Goal: Task Accomplishment & Management: Manage account settings

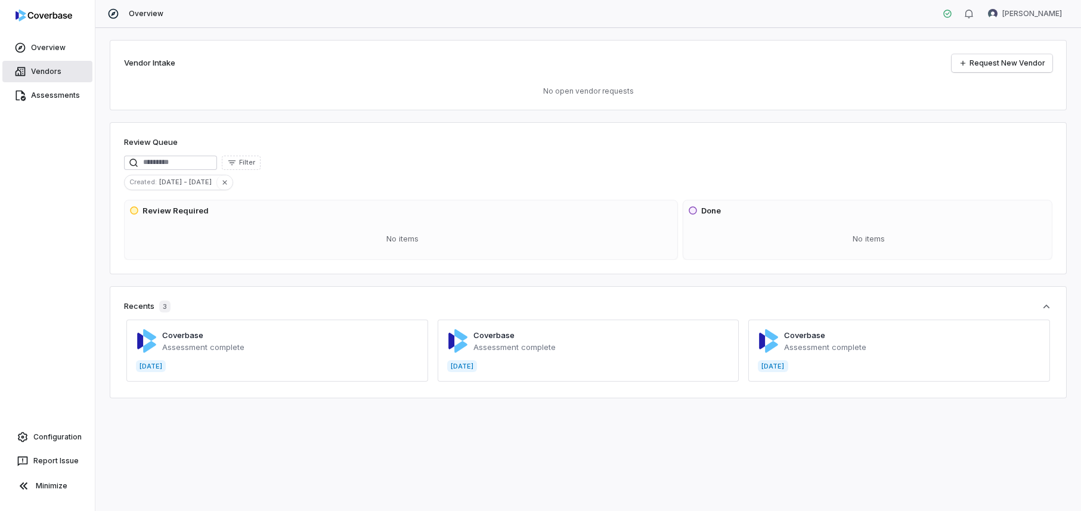
click at [48, 70] on span "Vendors" at bounding box center [46, 72] width 30 height 10
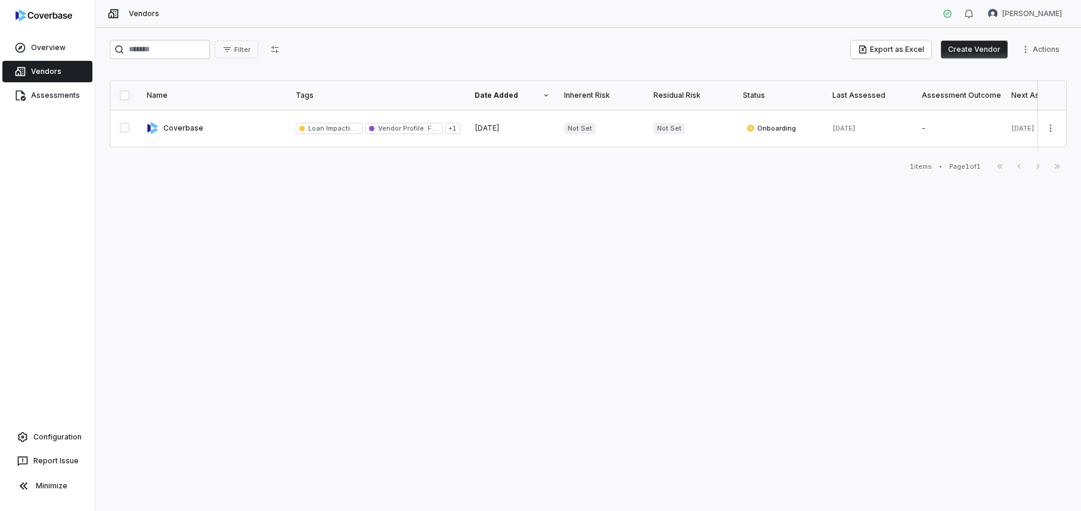
click at [966, 49] on button "Create Vendor" at bounding box center [974, 50] width 67 height 18
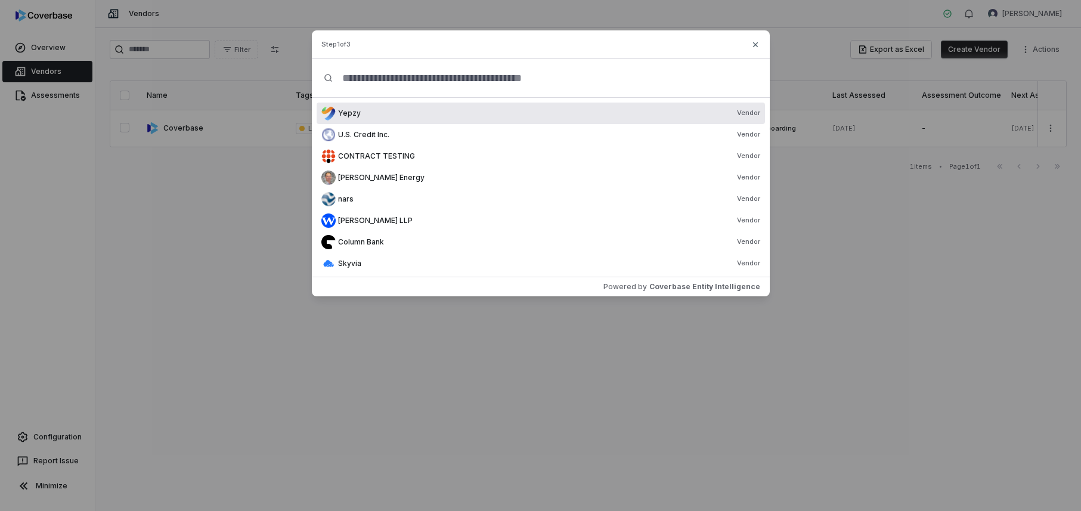
click at [400, 79] on input "text" at bounding box center [545, 78] width 425 height 38
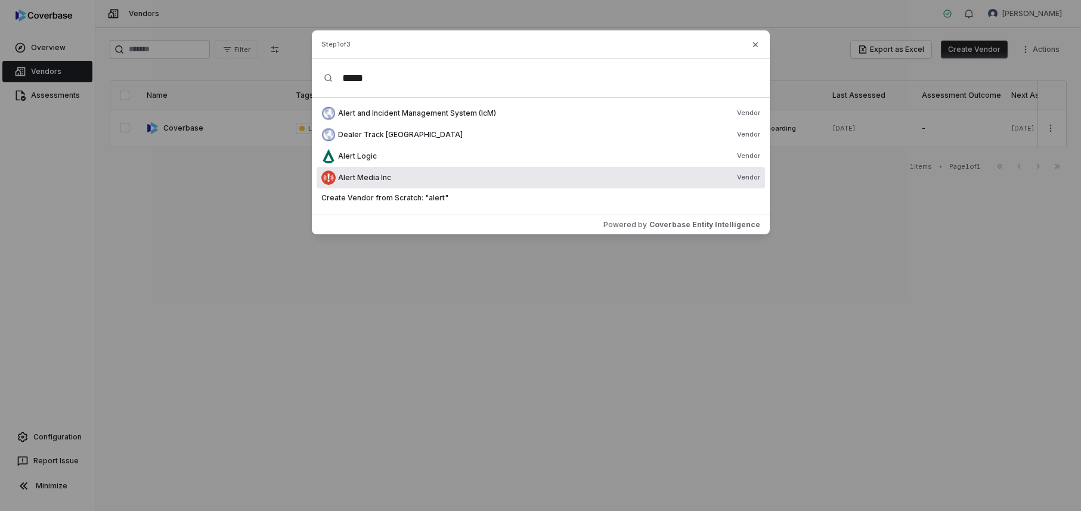
type input "*****"
click at [379, 182] on span "Alert Media Inc" at bounding box center [364, 178] width 53 height 10
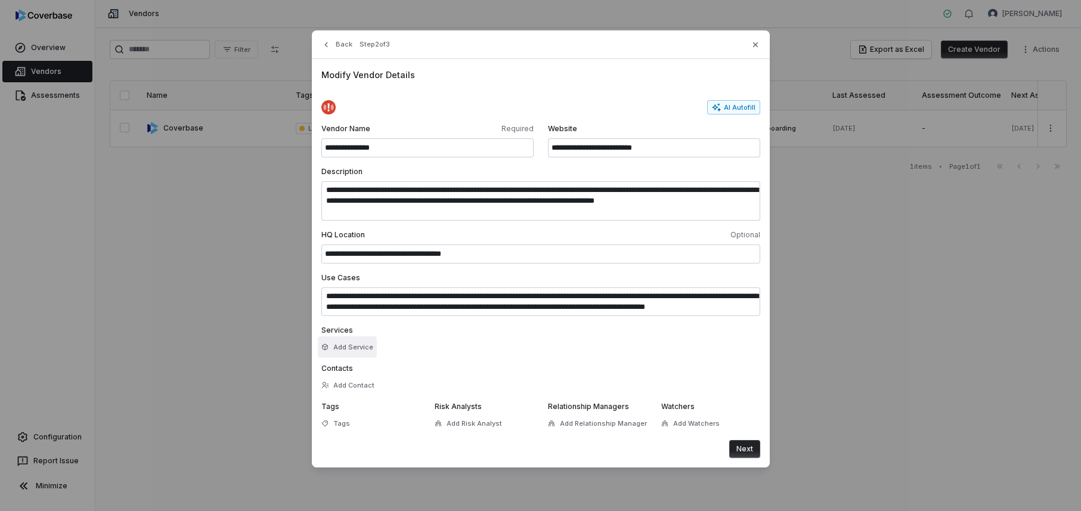
click at [353, 352] on button "Add Service" at bounding box center [347, 346] width 59 height 21
click at [584, 355] on form "**********" at bounding box center [540, 279] width 439 height 358
click at [742, 448] on button "Next" at bounding box center [744, 449] width 31 height 18
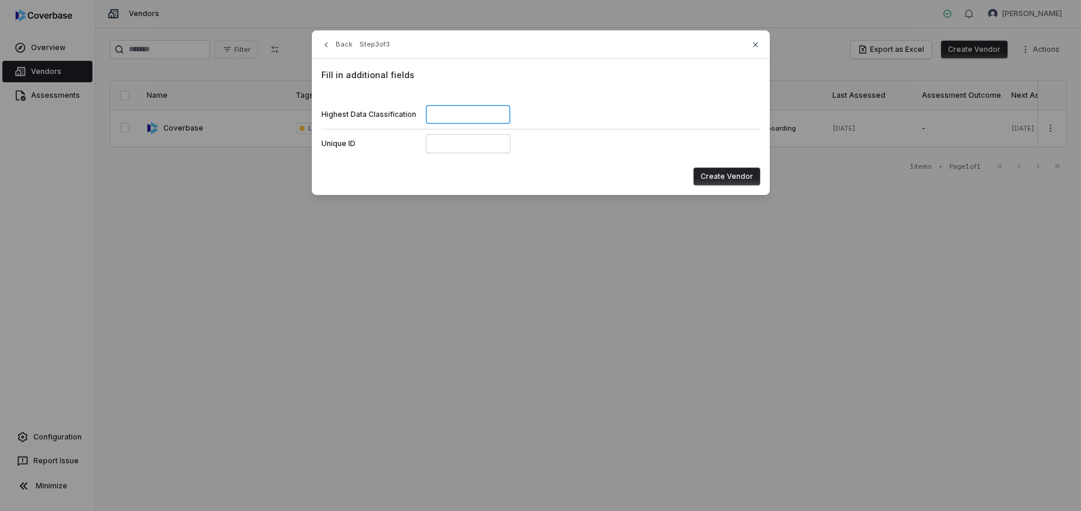
click at [441, 117] on input at bounding box center [468, 114] width 85 height 19
paste input "**********"
type input "**********"
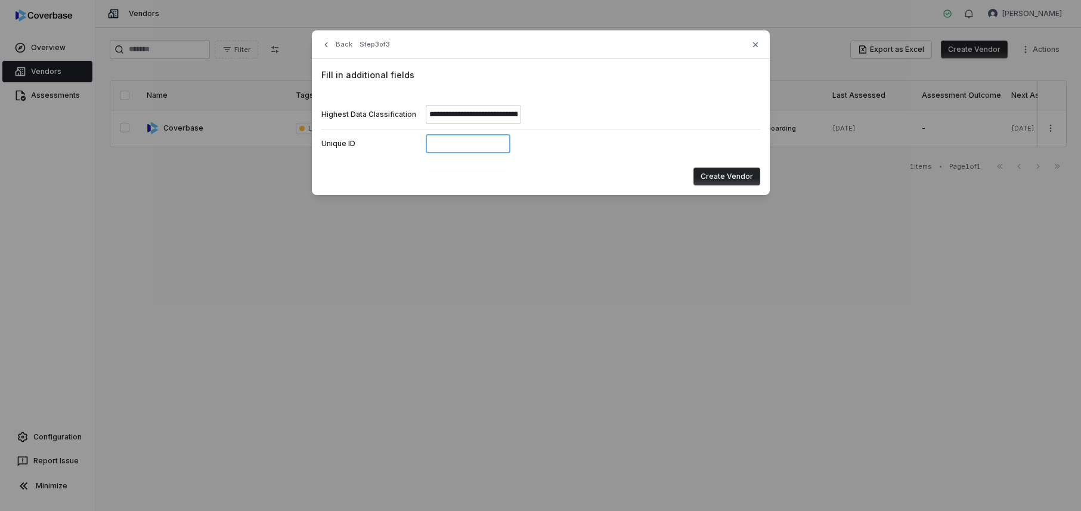
click at [495, 144] on input at bounding box center [468, 143] width 85 height 19
click at [734, 176] on button "Create Vendor" at bounding box center [726, 177] width 67 height 18
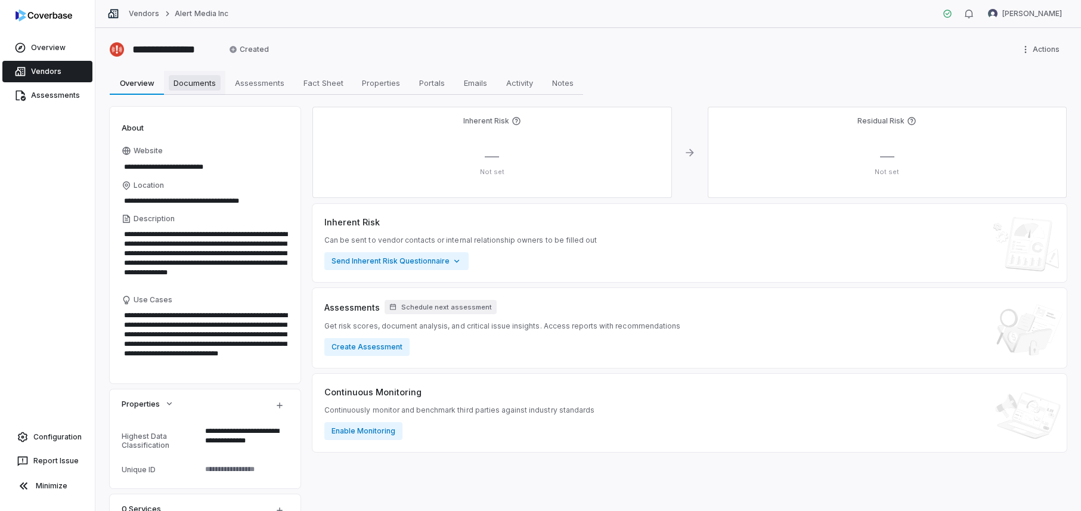
click at [191, 90] on span "Documents" at bounding box center [195, 83] width 52 height 16
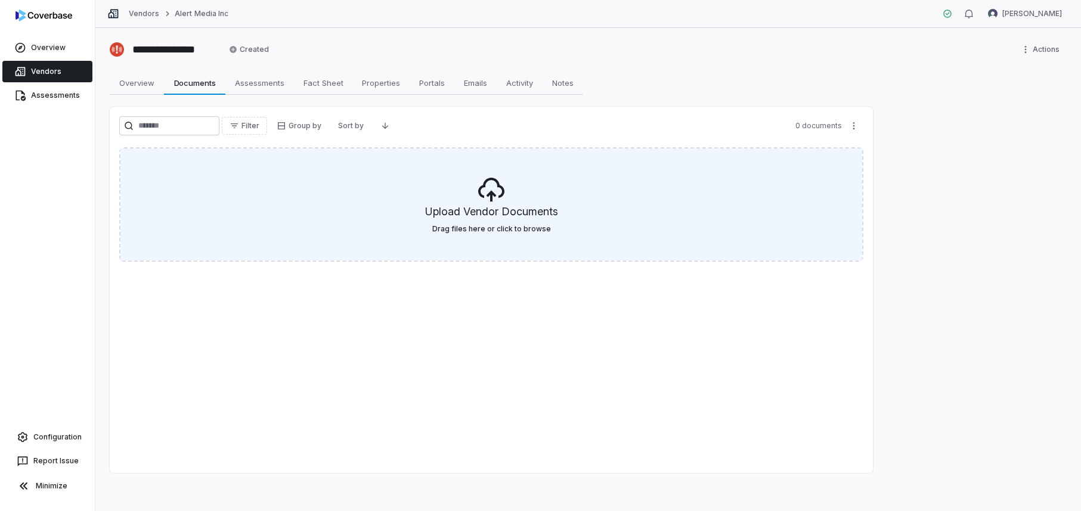
click at [494, 196] on icon at bounding box center [491, 190] width 26 height 24
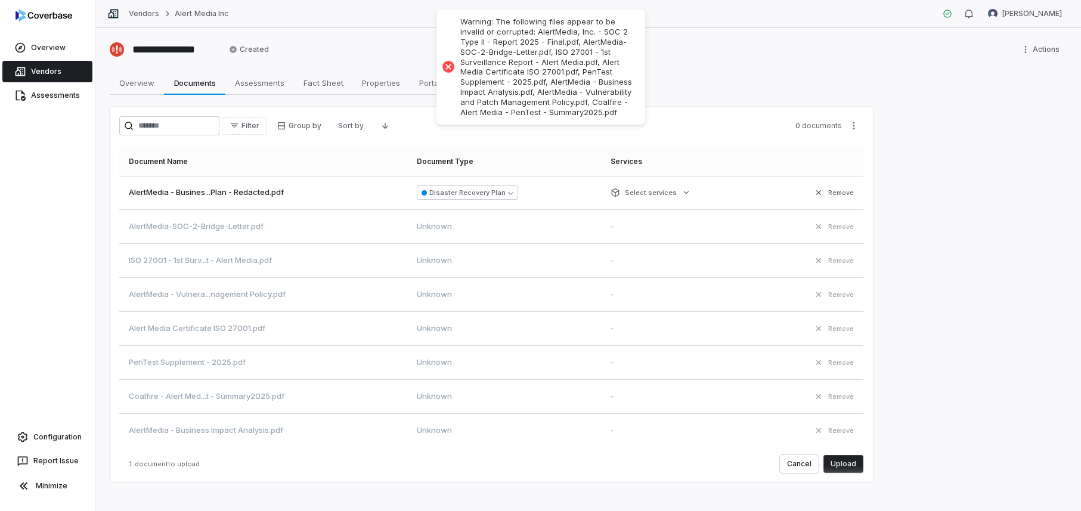
click at [726, 58] on div "**********" at bounding box center [588, 49] width 957 height 19
click at [451, 69] on div at bounding box center [447, 66] width 17 height 17
click at [851, 185] on td "Remove" at bounding box center [813, 193] width 101 height 34
click at [845, 466] on button "Upload" at bounding box center [843, 464] width 40 height 18
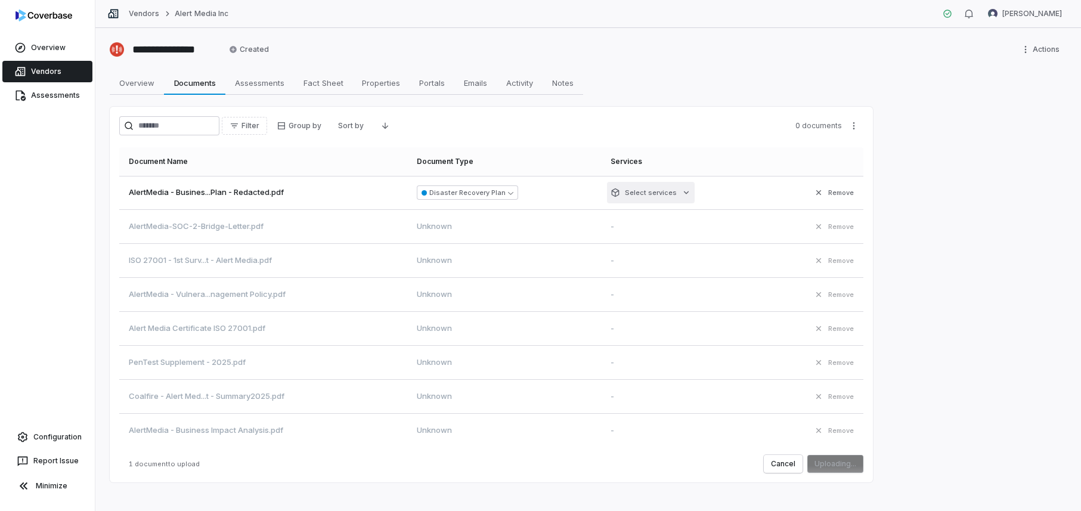
click at [673, 195] on html "**********" at bounding box center [540, 255] width 1081 height 511
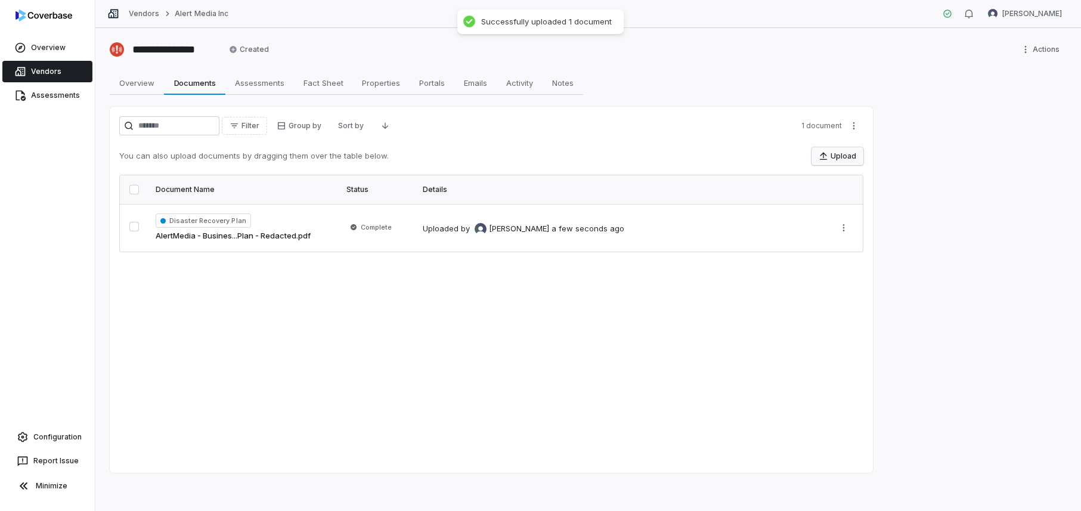
click at [847, 159] on button "Upload" at bounding box center [837, 156] width 52 height 18
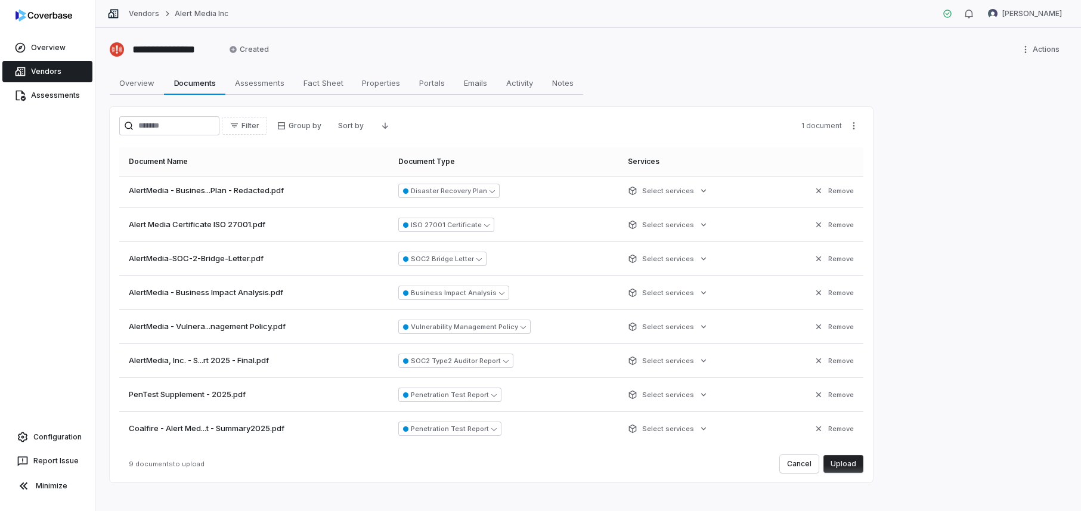
scroll to position [10, 0]
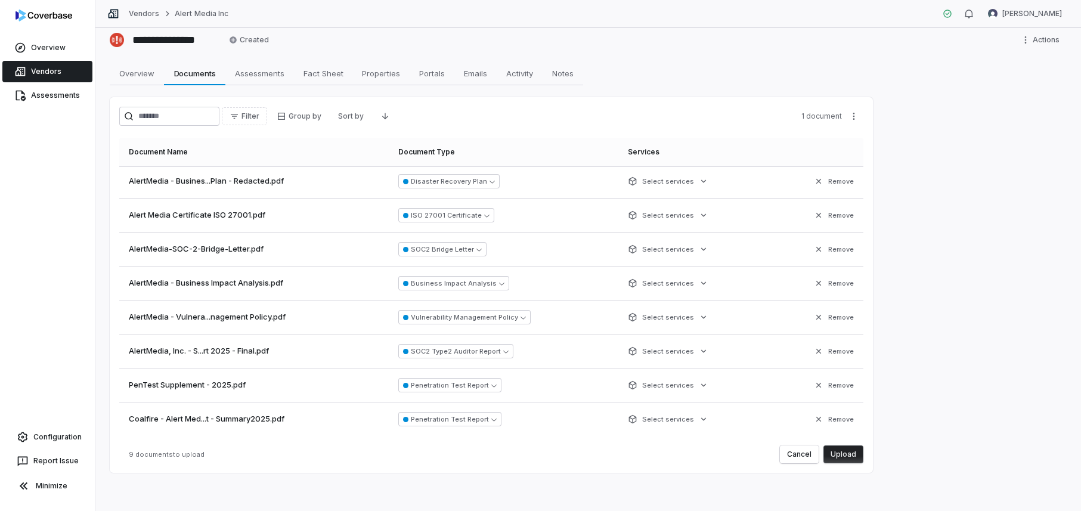
click at [848, 454] on button "Upload" at bounding box center [843, 454] width 40 height 18
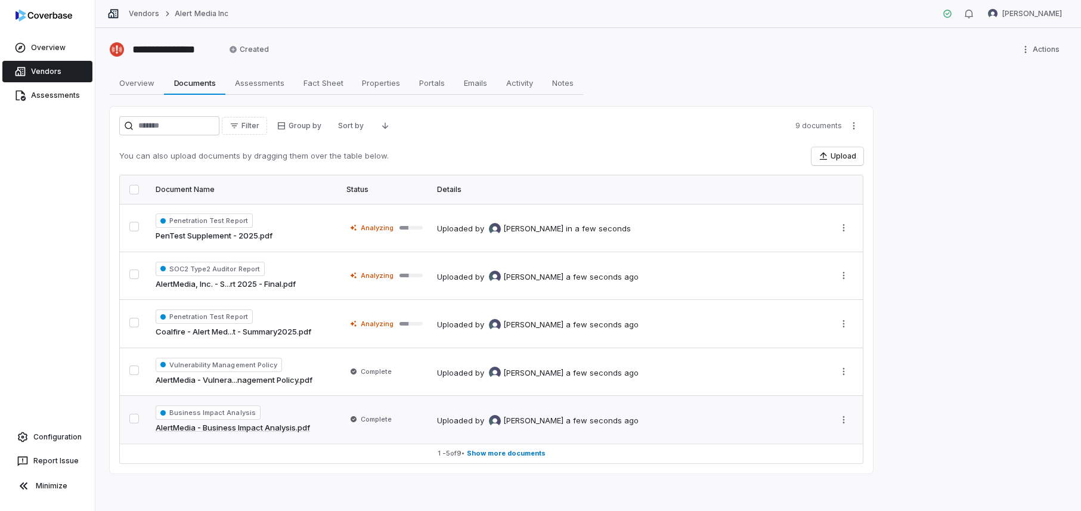
scroll to position [1, 0]
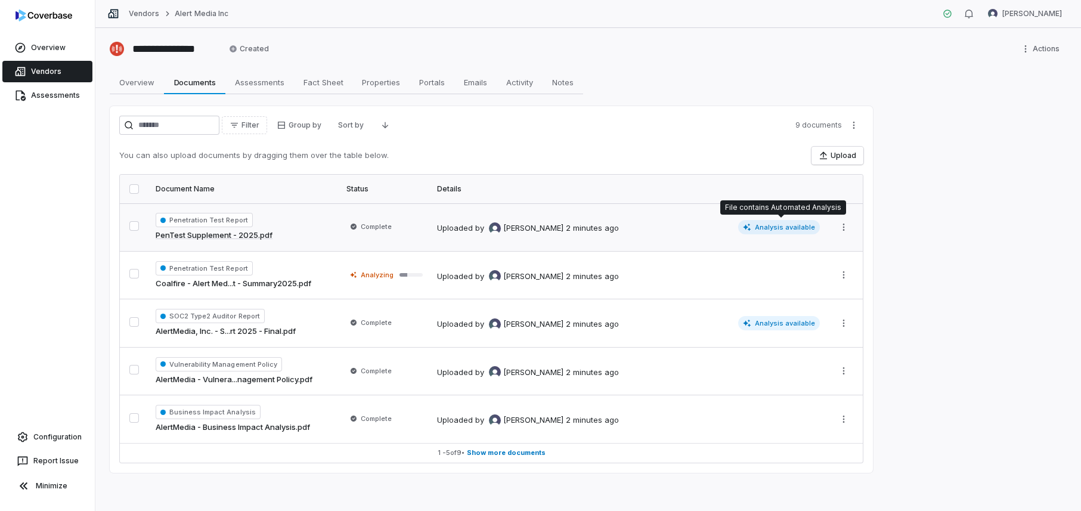
click at [782, 229] on span "Analysis available" at bounding box center [779, 227] width 82 height 14
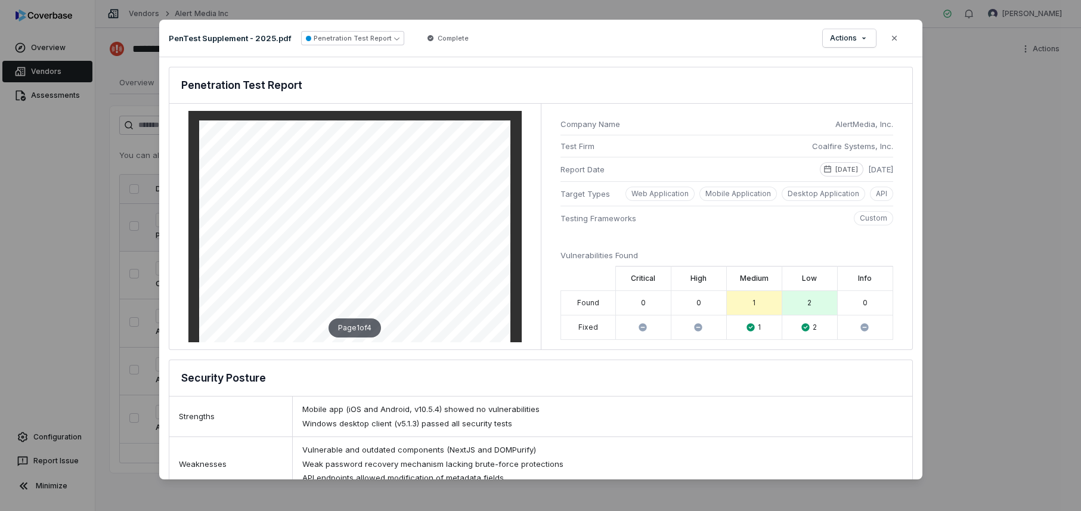
click at [894, 38] on icon "button" at bounding box center [893, 38] width 5 height 5
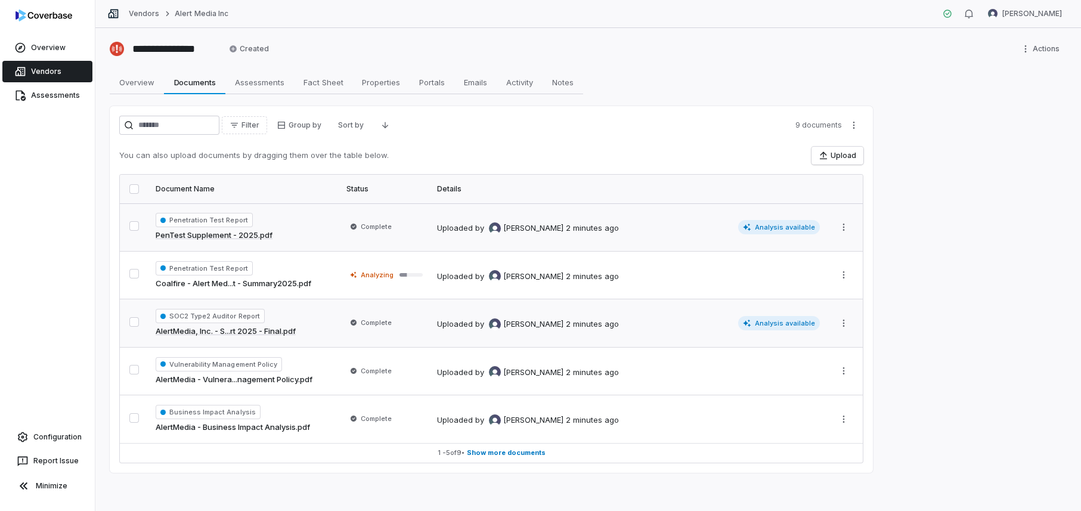
click at [783, 323] on span "Analysis available" at bounding box center [779, 323] width 82 height 14
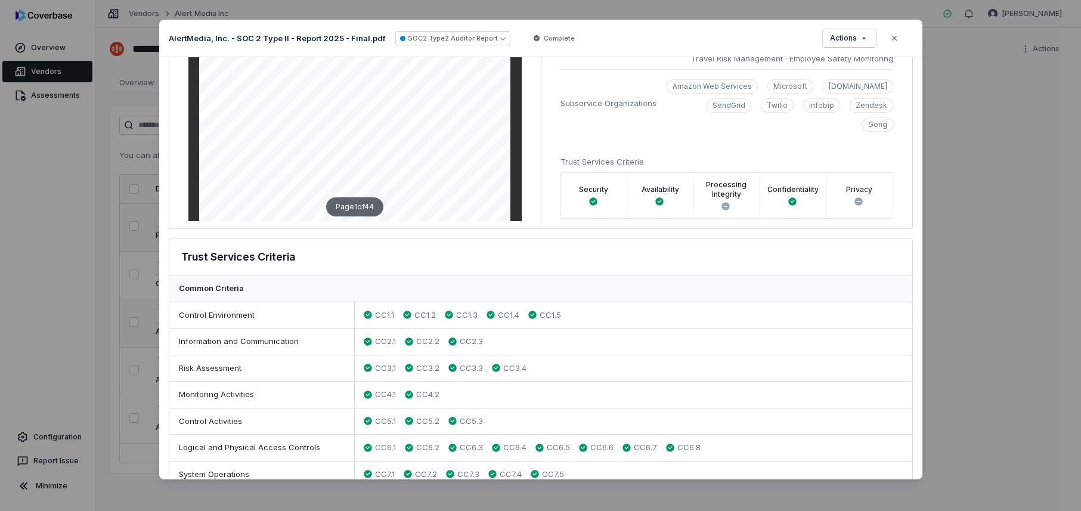
scroll to position [194, 0]
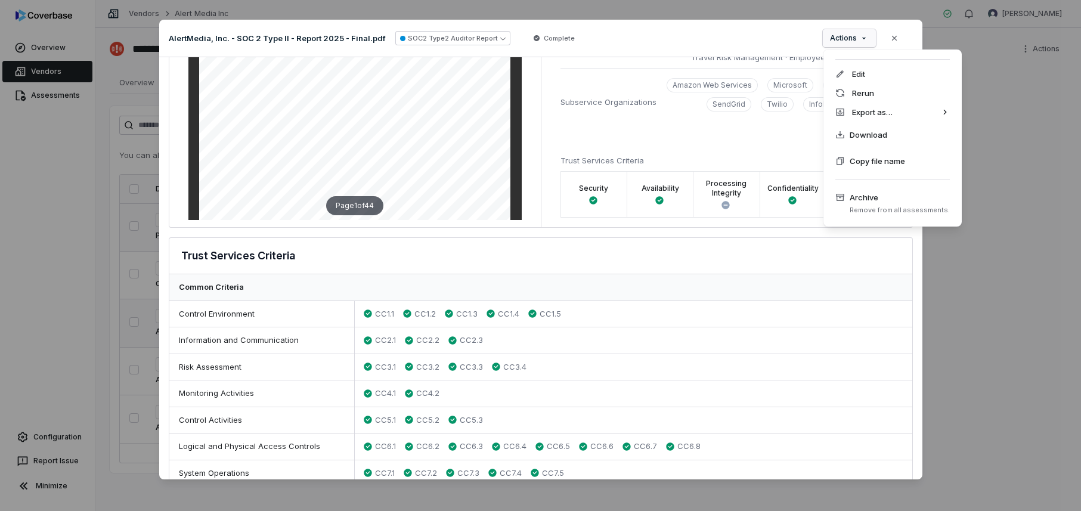
click at [862, 41] on div "Document Preview AlertMedia, Inc. - SOC 2 Type II - Report 2025 - Final.pdf SOC…" at bounding box center [540, 256] width 1081 height 510
click at [759, 31] on div "Document Preview AlertMedia, Inc. - SOC 2 Type II - Report 2025 - Final.pdf SOC…" at bounding box center [540, 256] width 1081 height 510
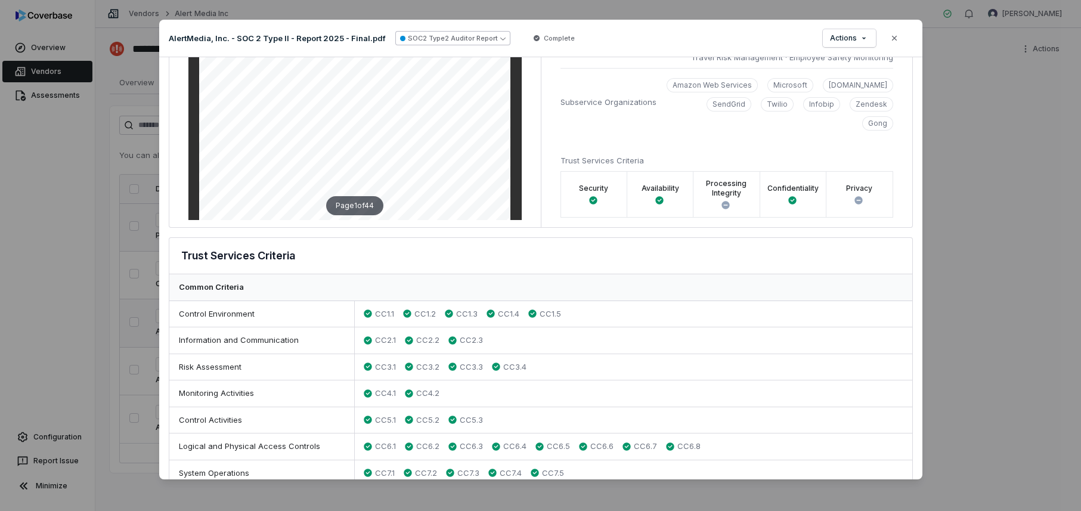
click at [460, 38] on button "SOC2 Type2 Auditor Report" at bounding box center [452, 38] width 115 height 14
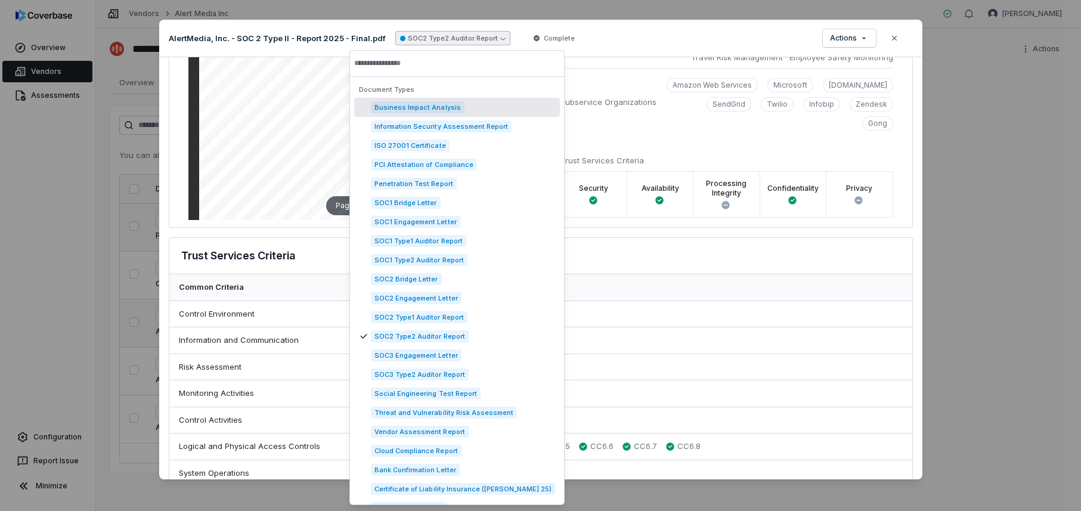
click at [637, 38] on div "AlertMedia, Inc. - SOC 2 Type II - Report 2025 - Final.pdf SOC2 Type2 Auditor R…" at bounding box center [540, 39] width 763 height 38
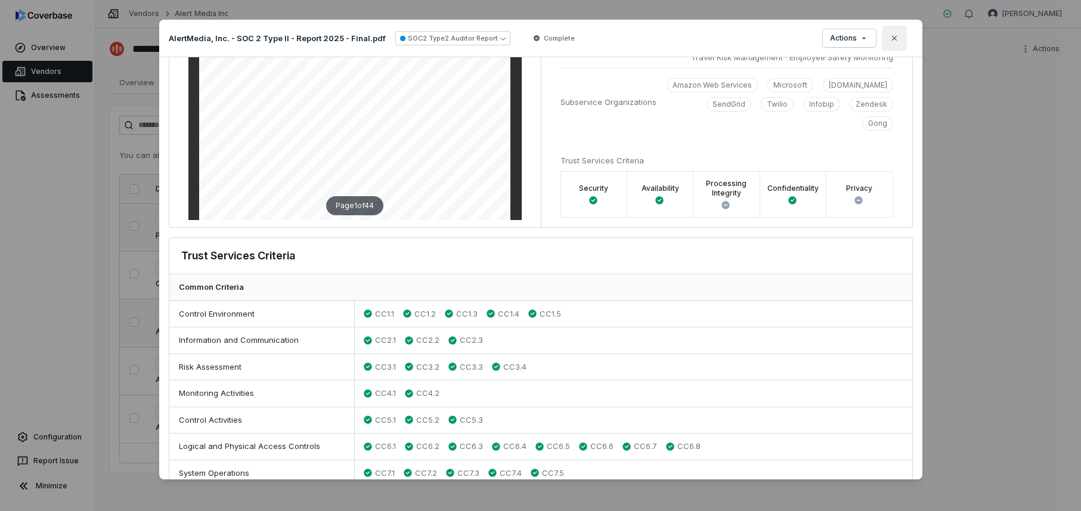
click at [894, 39] on icon "button" at bounding box center [895, 38] width 10 height 10
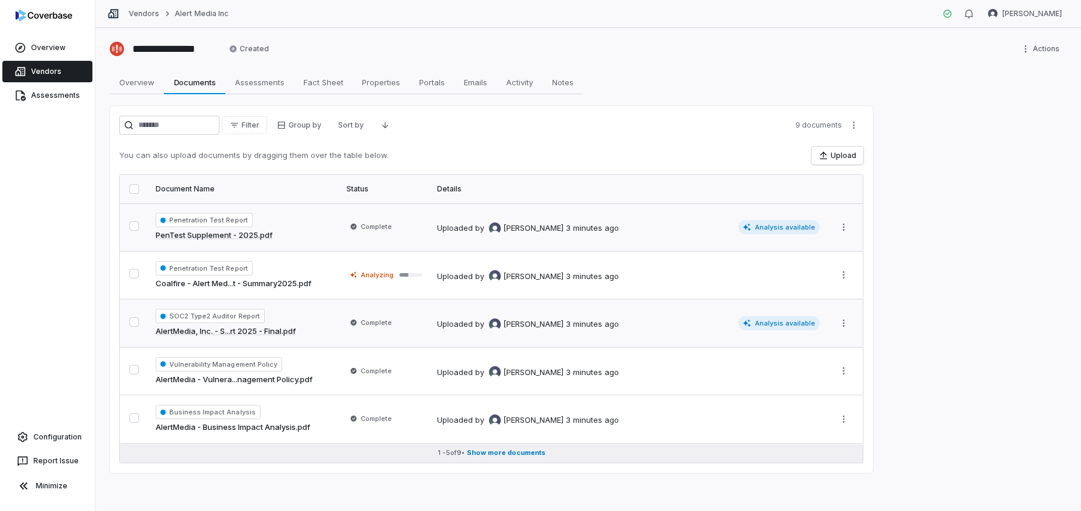
click at [527, 454] on span "Show more documents" at bounding box center [506, 452] width 79 height 9
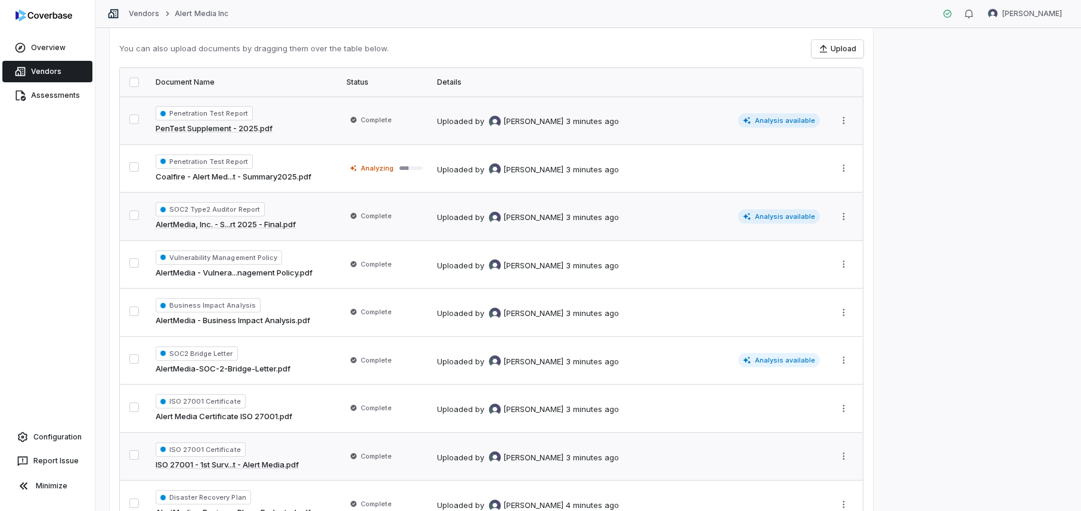
scroll to position [193, 0]
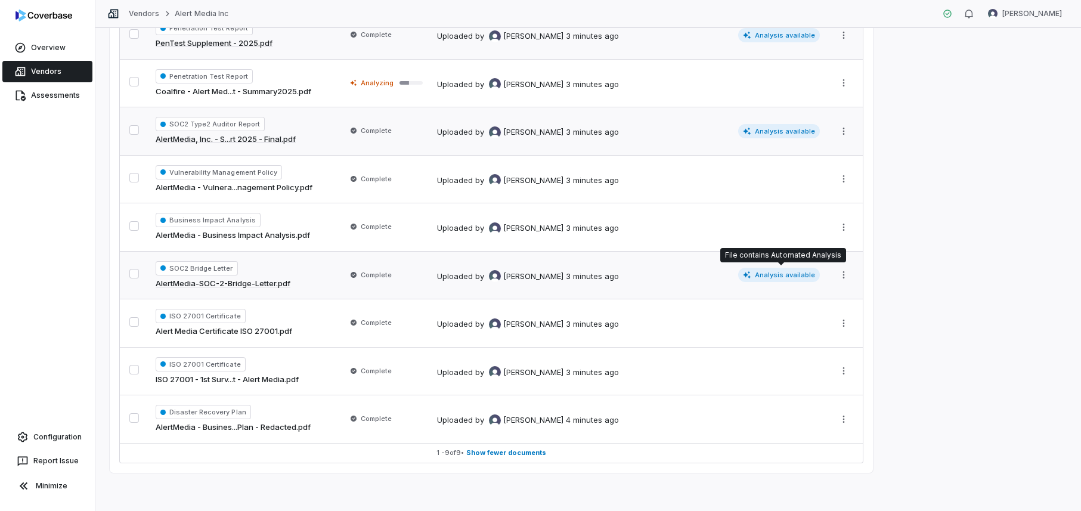
click at [773, 273] on span "Analysis available" at bounding box center [779, 275] width 82 height 14
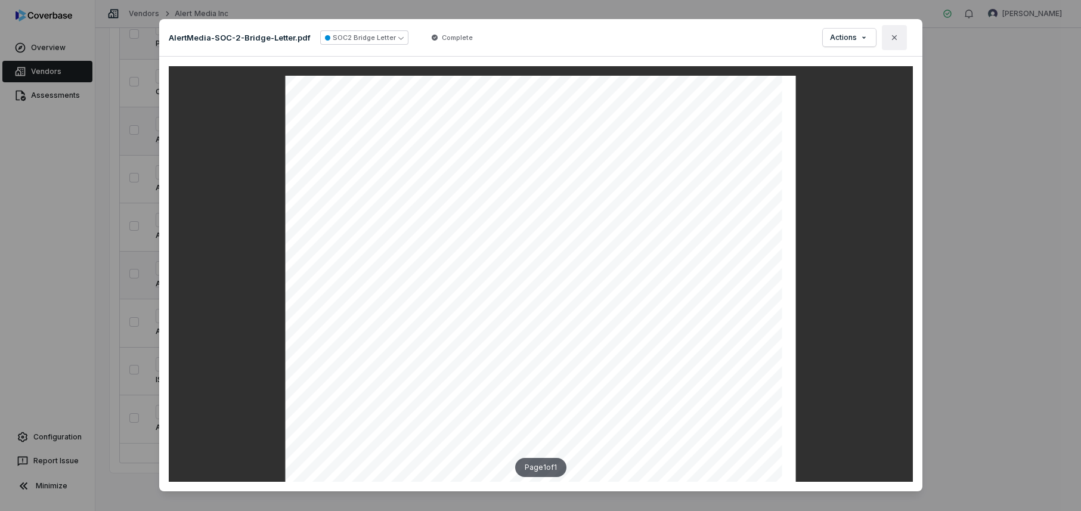
click at [893, 38] on icon "button" at bounding box center [895, 38] width 10 height 10
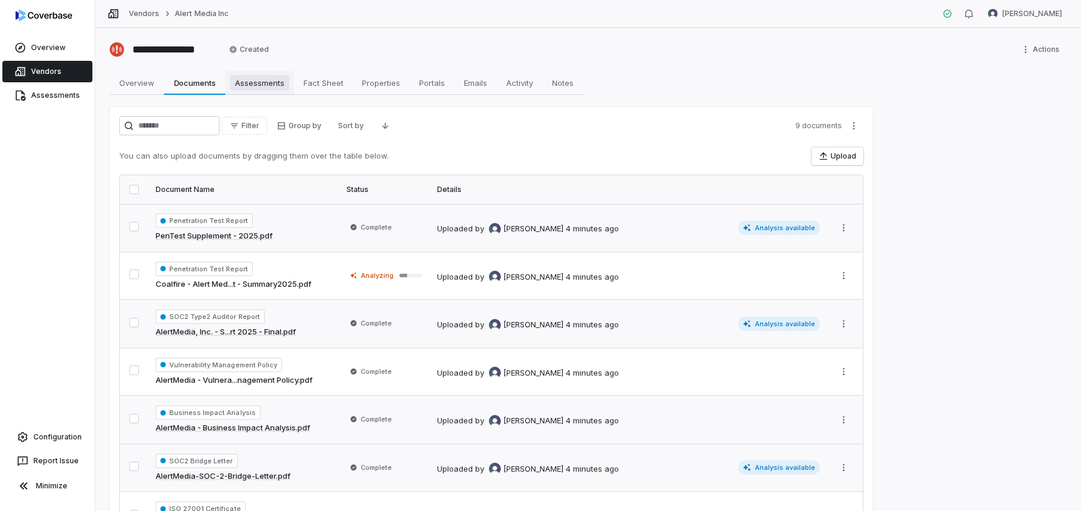
click at [247, 87] on span "Assessments" at bounding box center [259, 83] width 59 height 16
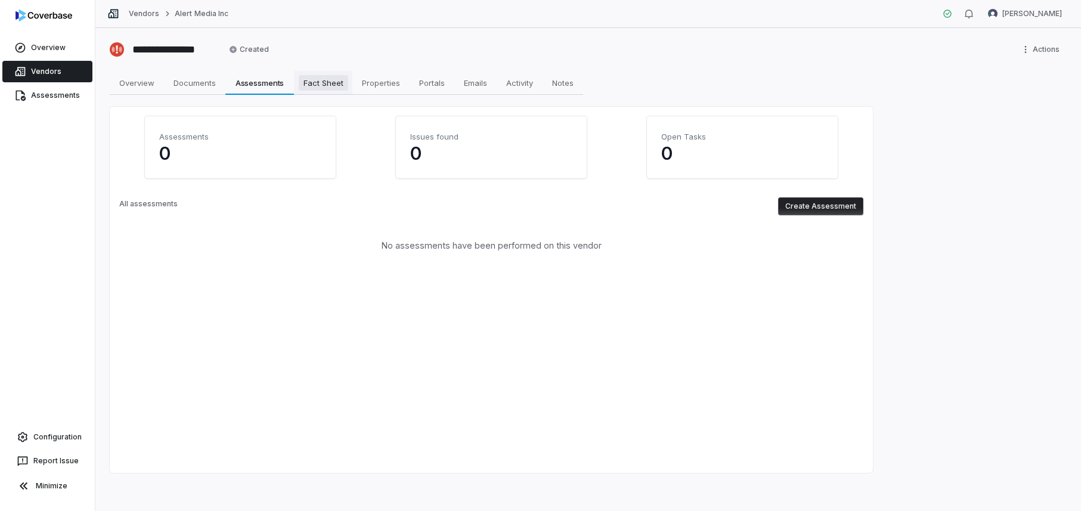
click at [324, 83] on span "Fact Sheet" at bounding box center [323, 83] width 49 height 16
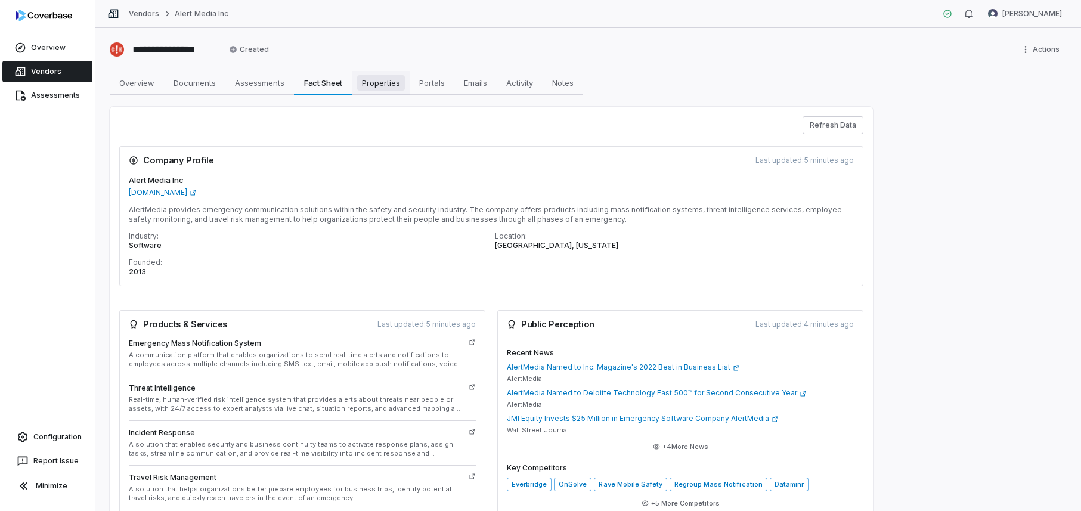
click at [380, 83] on span "Properties" at bounding box center [381, 83] width 48 height 16
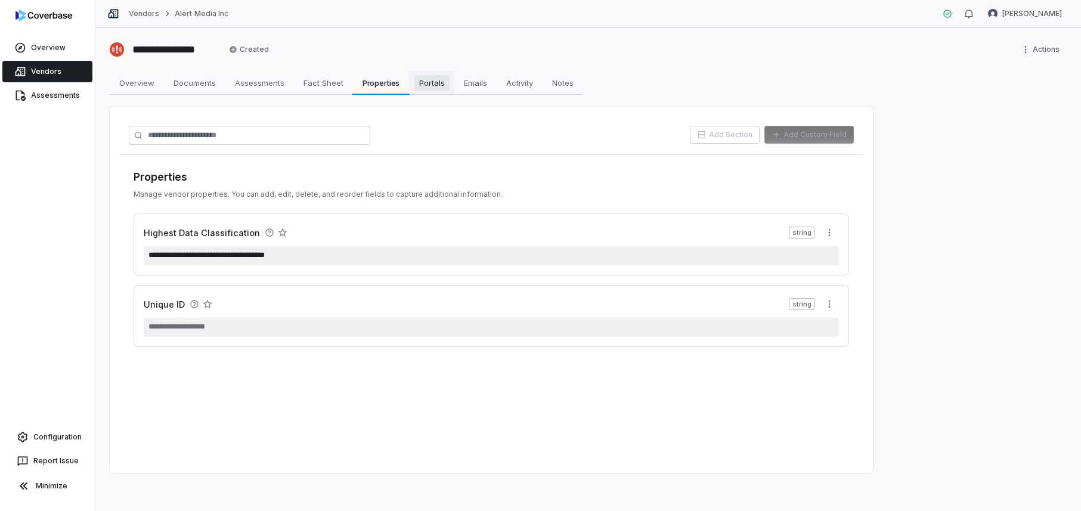
click at [440, 85] on span "Portals" at bounding box center [431, 83] width 35 height 16
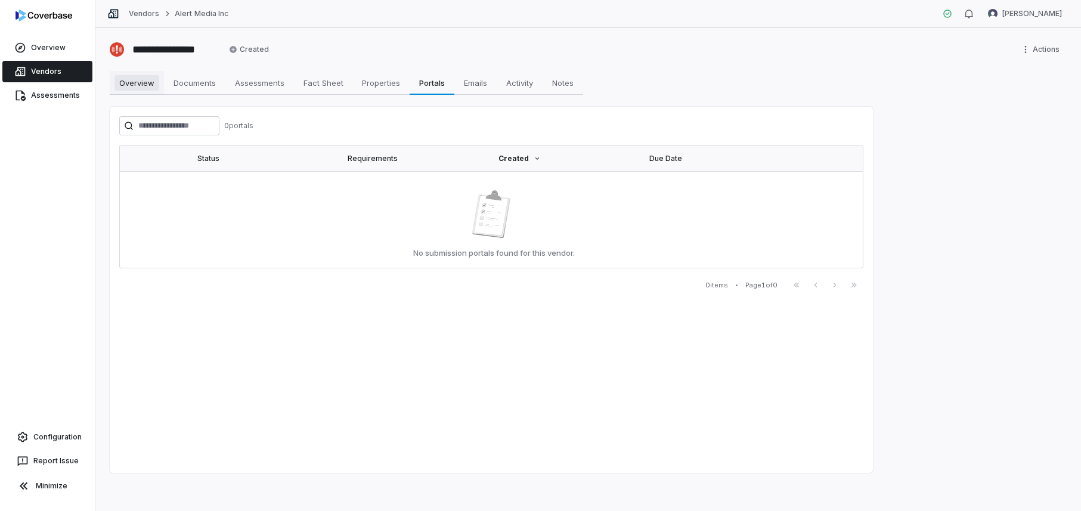
click at [147, 88] on span "Overview" at bounding box center [136, 83] width 45 height 16
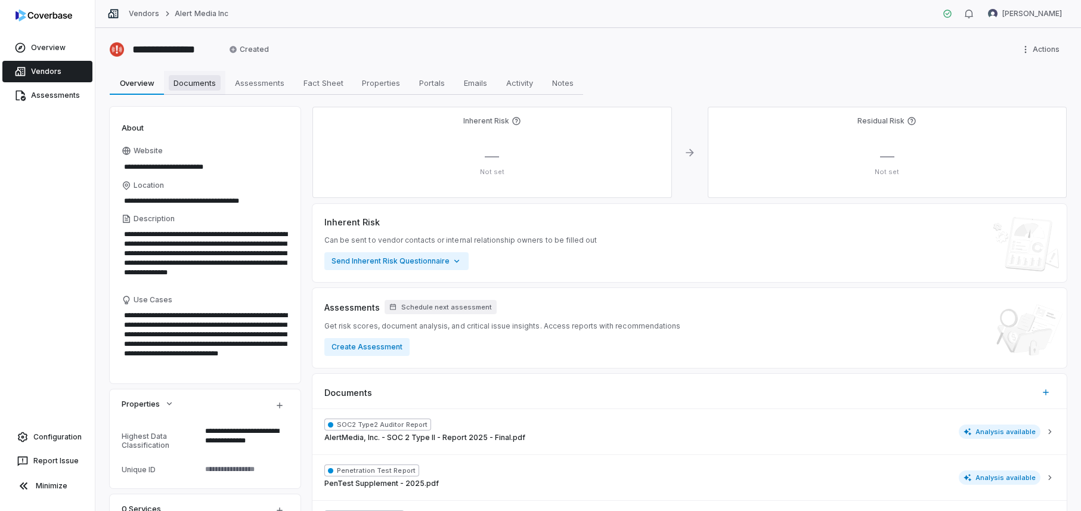
click at [207, 88] on span "Documents" at bounding box center [195, 83] width 52 height 16
type textarea "*"
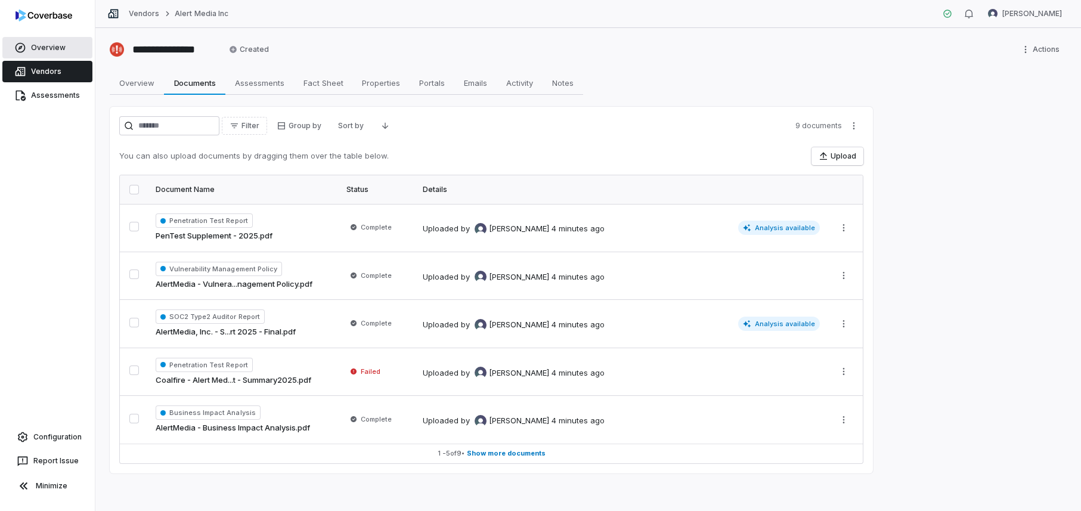
click at [45, 49] on span "Overview" at bounding box center [48, 48] width 35 height 10
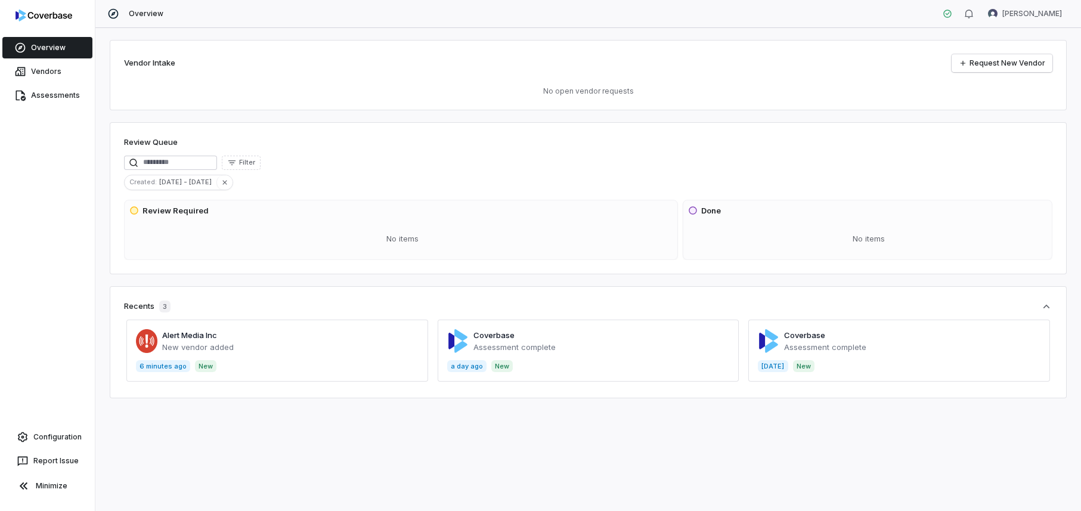
click at [608, 358] on span at bounding box center [589, 351] width 302 height 62
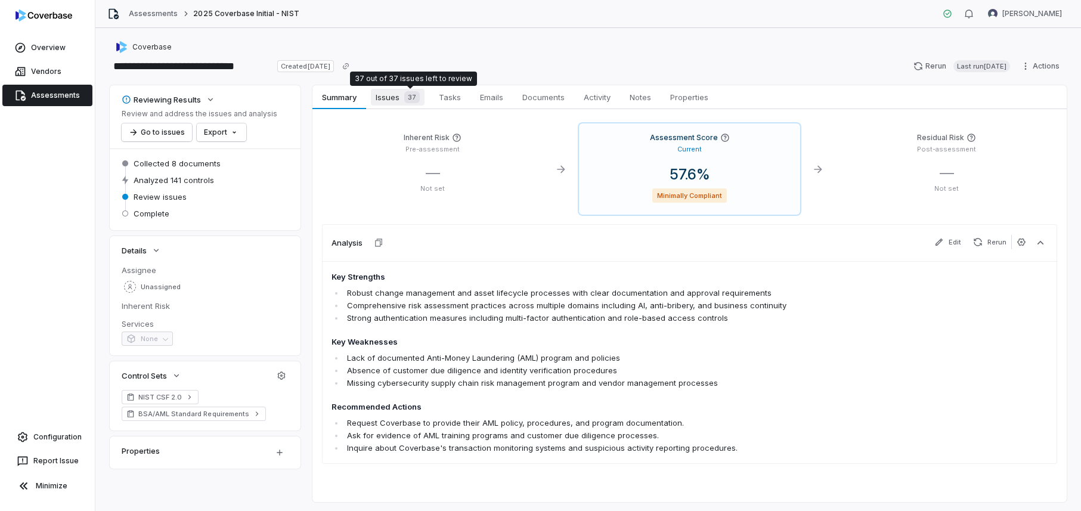
click at [399, 98] on span "Issues 37" at bounding box center [398, 97] width 54 height 17
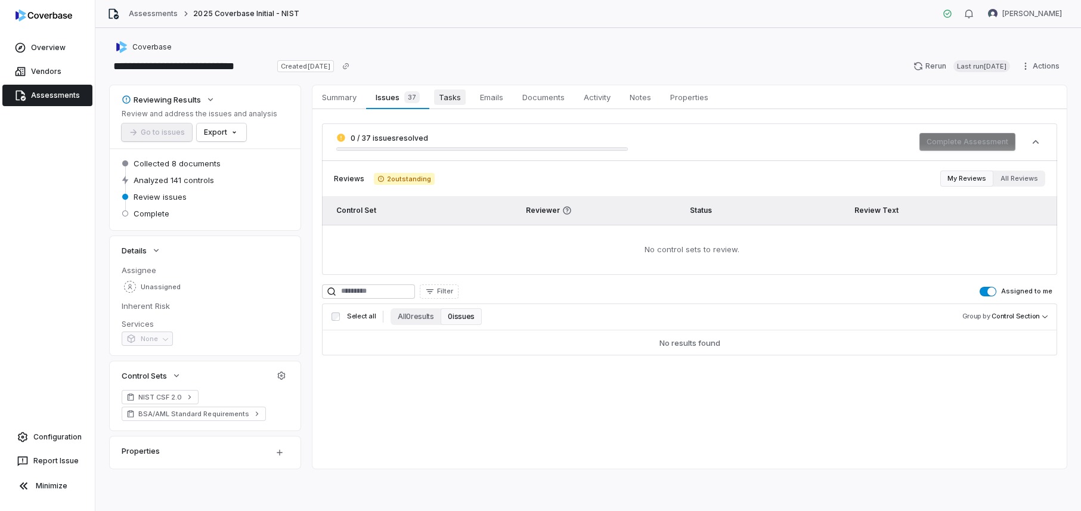
click at [458, 99] on span "Tasks" at bounding box center [450, 97] width 32 height 16
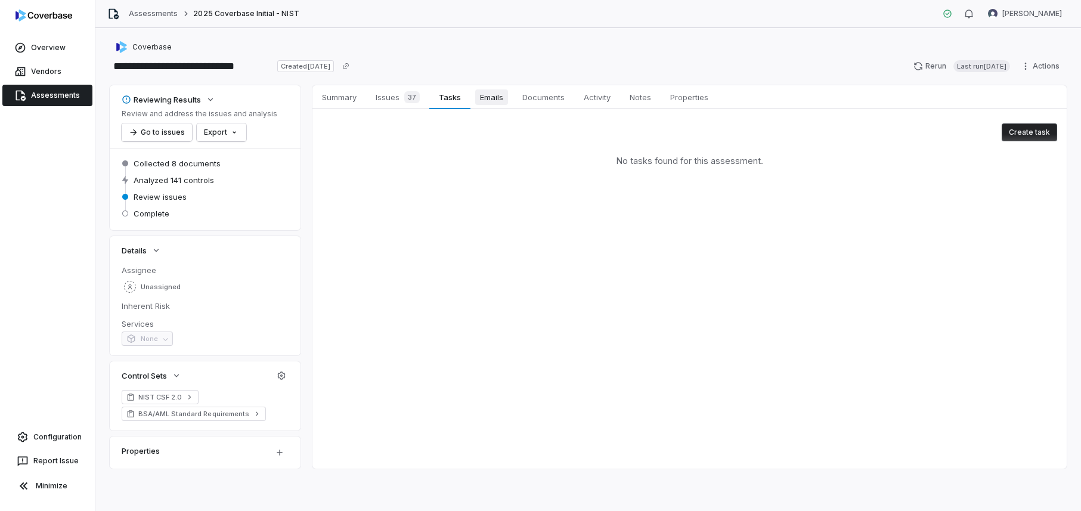
click at [503, 101] on span "Emails" at bounding box center [491, 97] width 33 height 16
click at [542, 101] on span "Documents" at bounding box center [544, 97] width 52 height 16
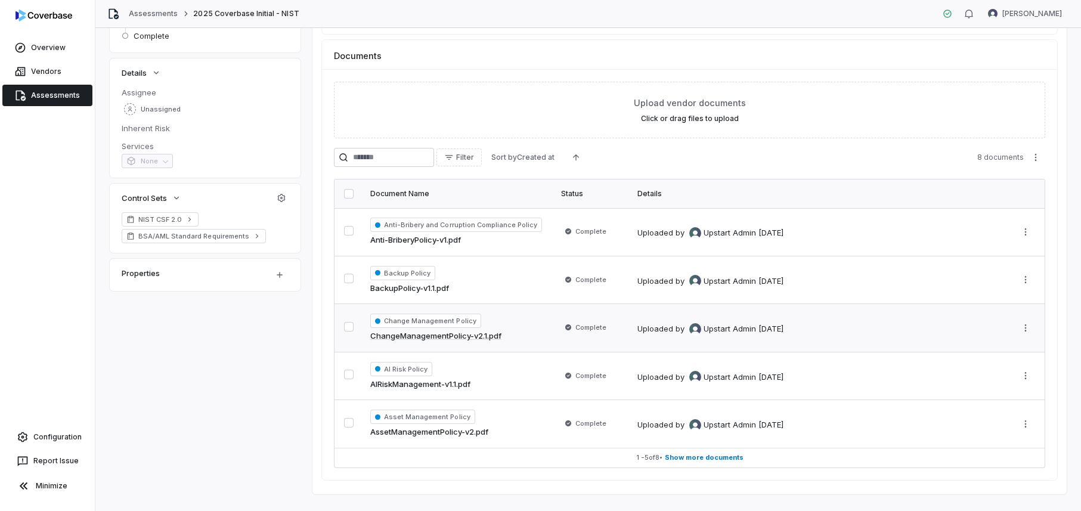
scroll to position [199, 0]
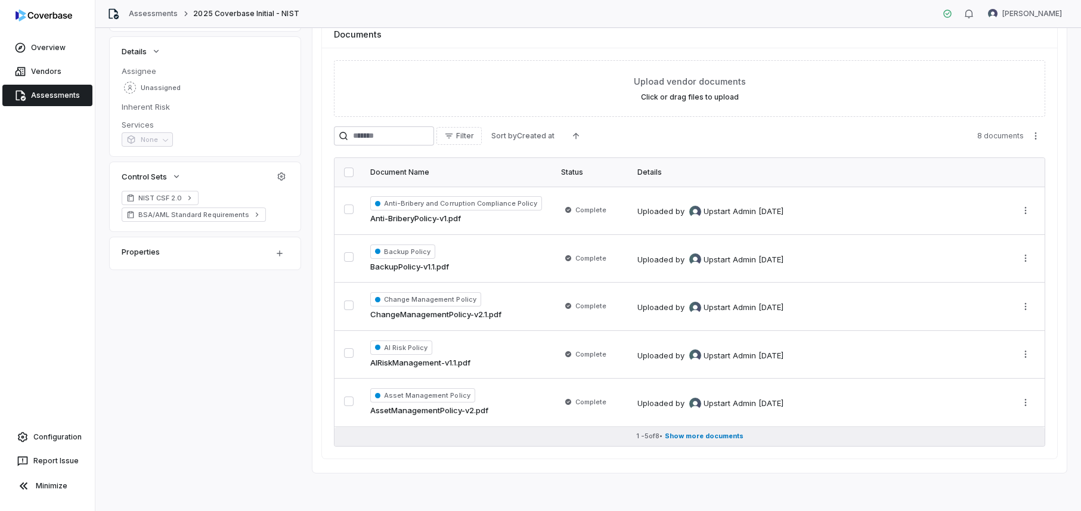
click at [686, 439] on span "Show more documents" at bounding box center [704, 436] width 79 height 9
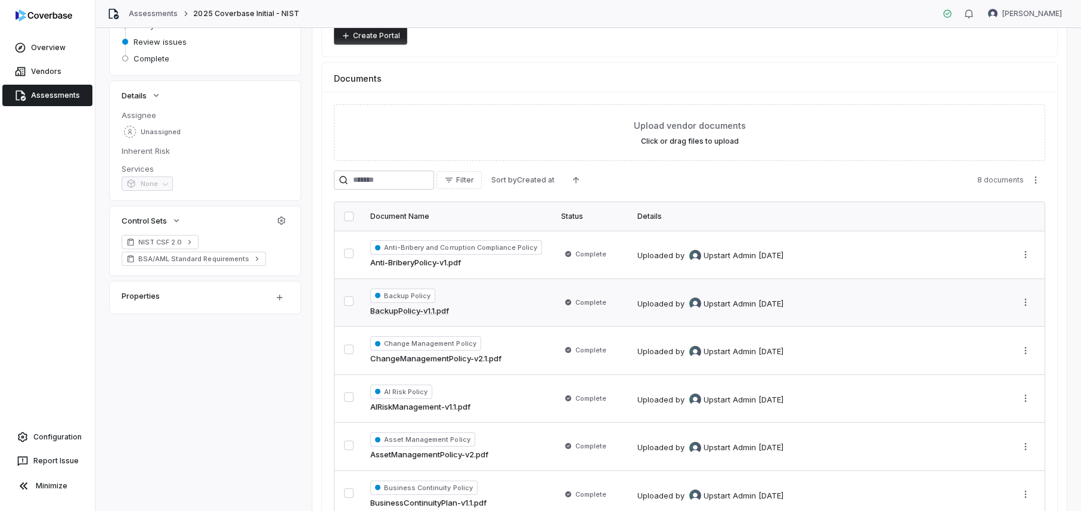
scroll to position [0, 0]
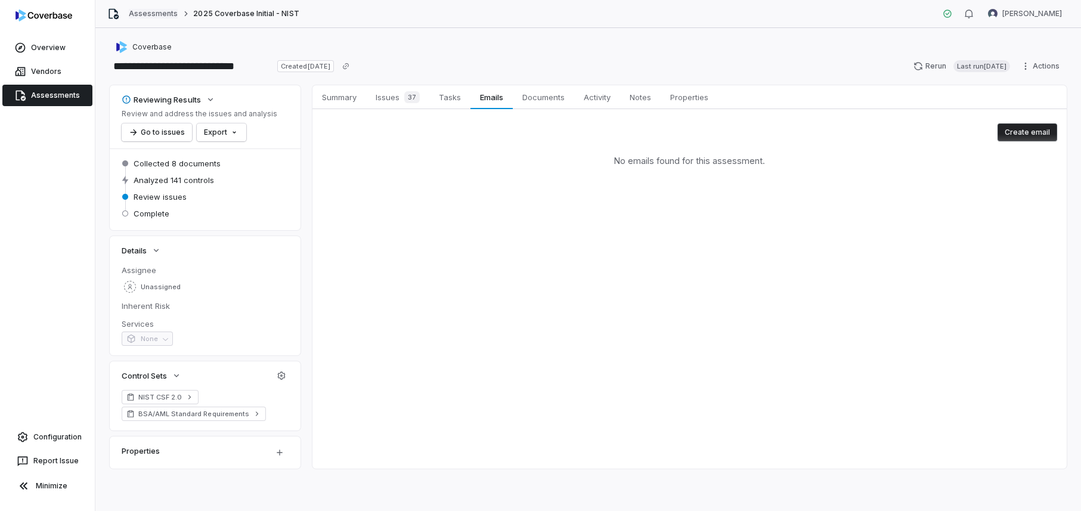
click at [169, 14] on link "Assessments" at bounding box center [153, 14] width 49 height 10
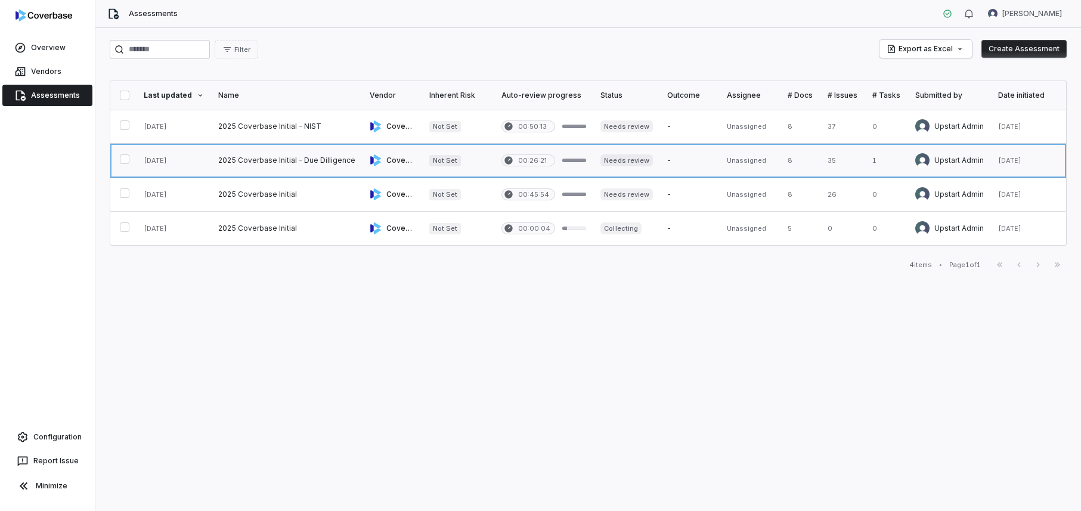
click at [286, 162] on link at bounding box center [286, 160] width 151 height 33
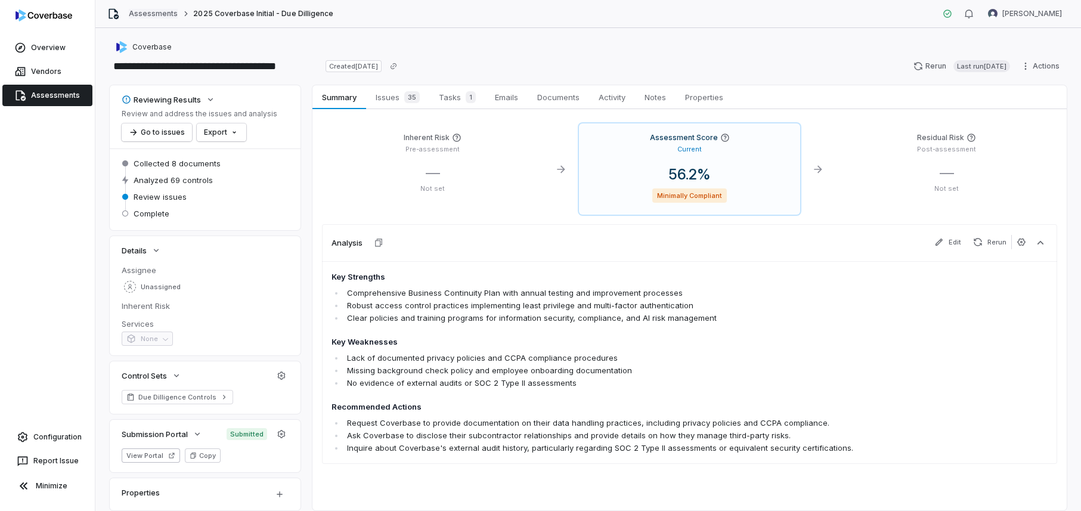
click at [150, 18] on link "Assessments" at bounding box center [153, 14] width 49 height 10
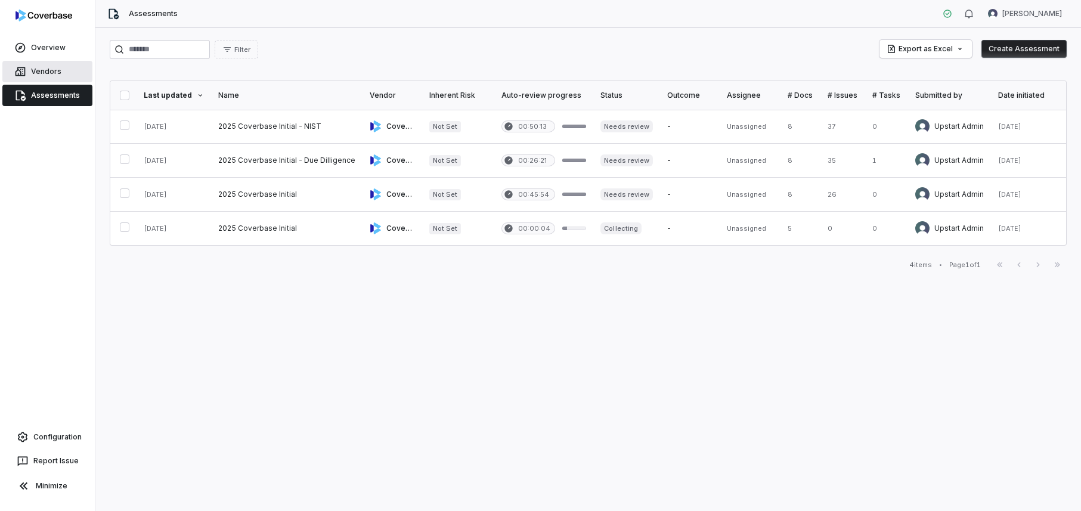
click at [45, 63] on link "Vendors" at bounding box center [47, 71] width 90 height 21
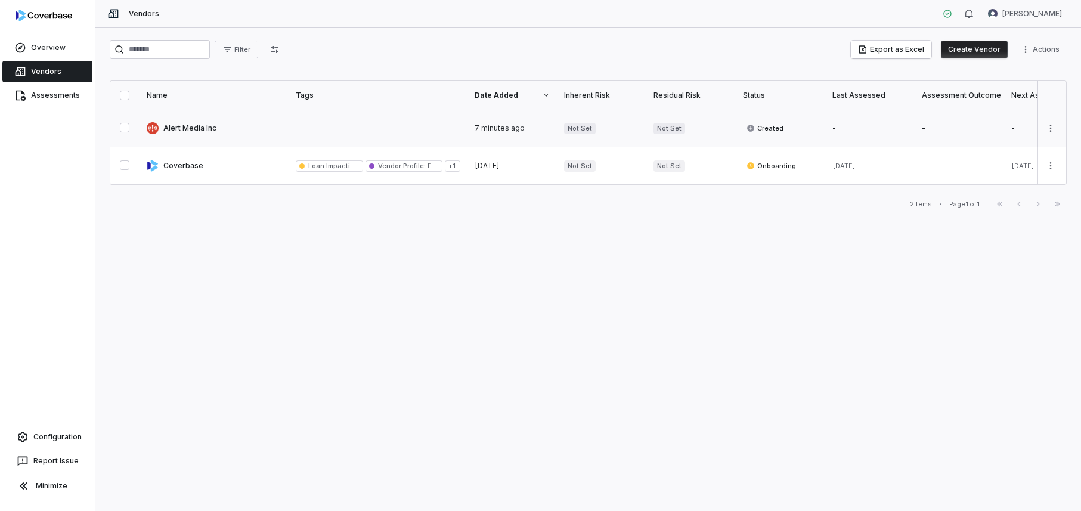
click at [198, 131] on link at bounding box center [214, 128] width 149 height 37
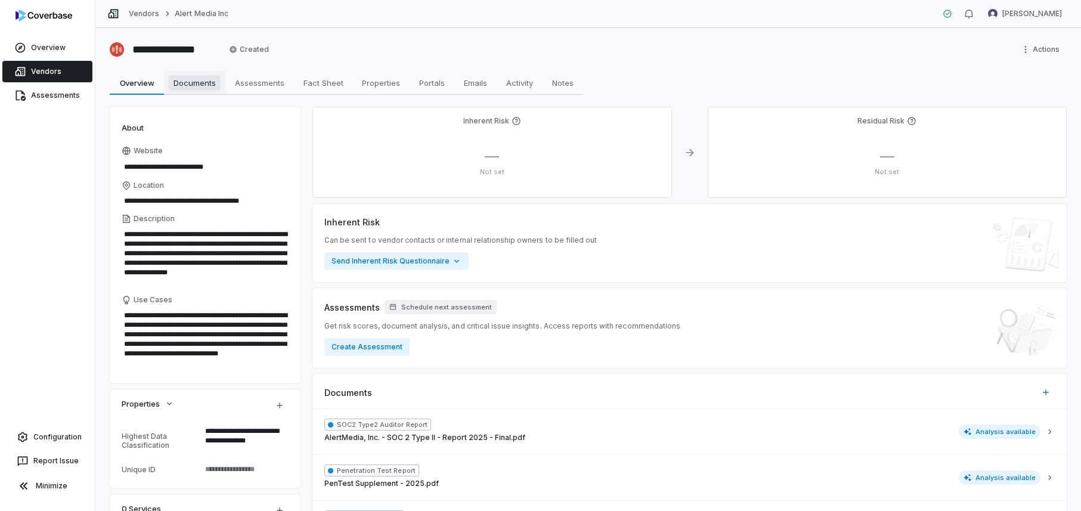
click at [202, 85] on span "Documents" at bounding box center [195, 83] width 52 height 16
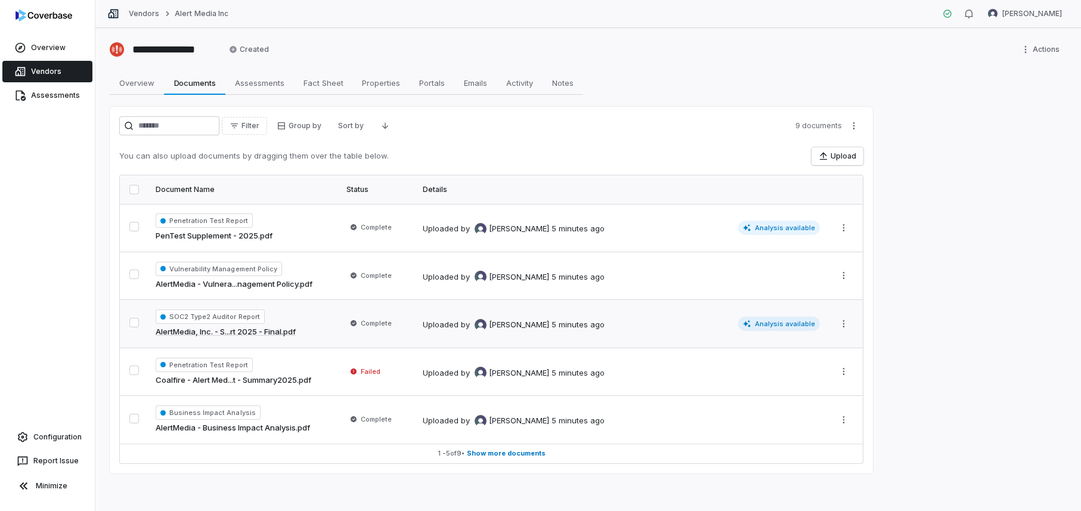
scroll to position [1, 0]
click at [265, 382] on link "Coalfire - Alert Med...t - Summary2025.pdf" at bounding box center [234, 380] width 156 height 12
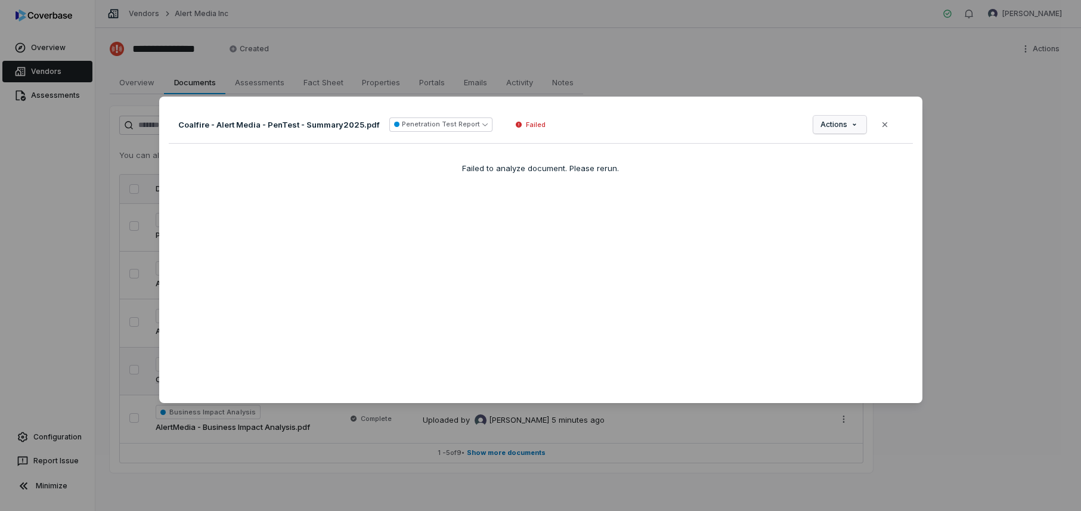
click at [816, 123] on div "Document Preview Coalfire - Alert Media - PenTest - Summary2025.pdf Penetration…" at bounding box center [540, 256] width 1081 height 357
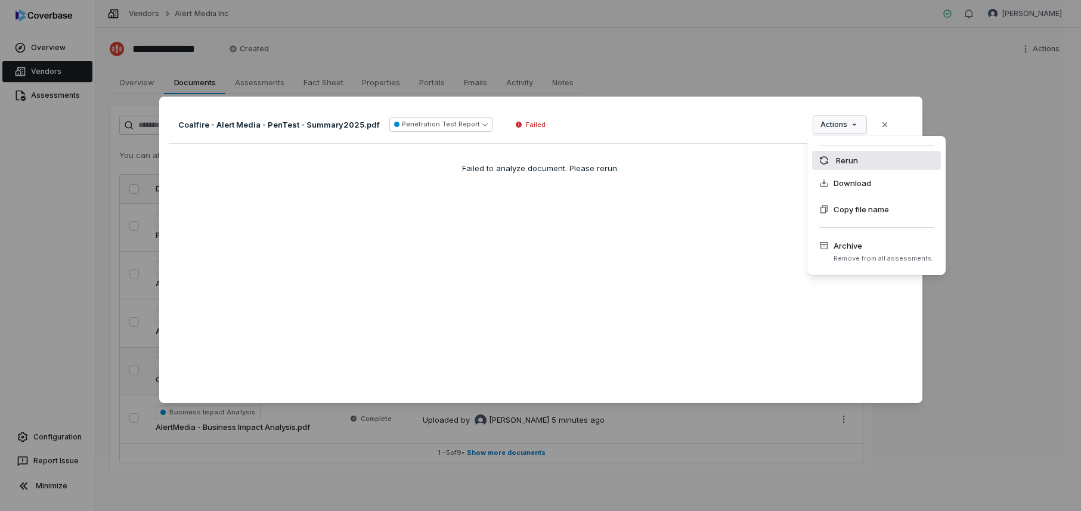
click at [839, 154] on div "Rerun" at bounding box center [876, 160] width 129 height 19
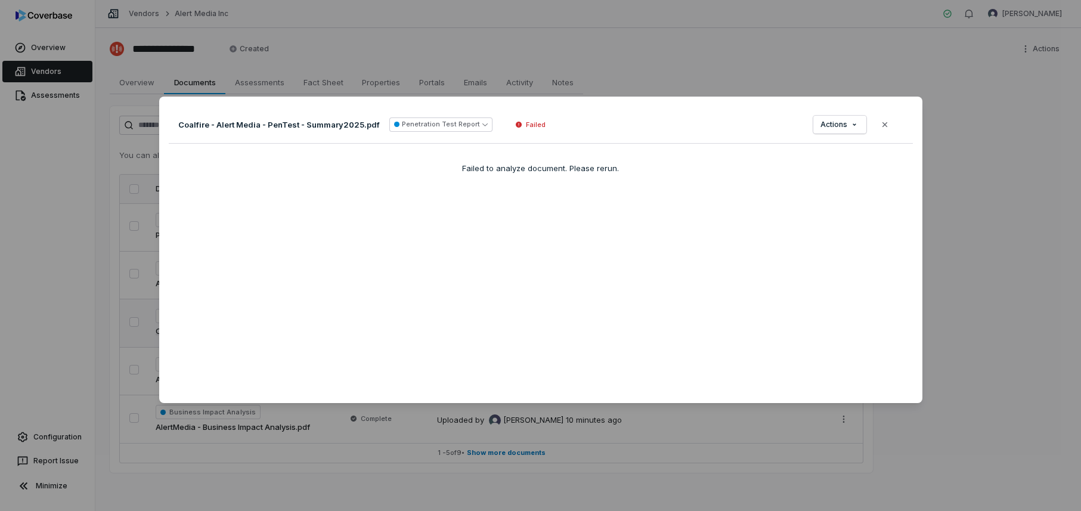
click at [737, 466] on div "Document Preview Coalfire - Alert Media - PenTest - Summary2025.pdf Penetration…" at bounding box center [540, 255] width 1081 height 511
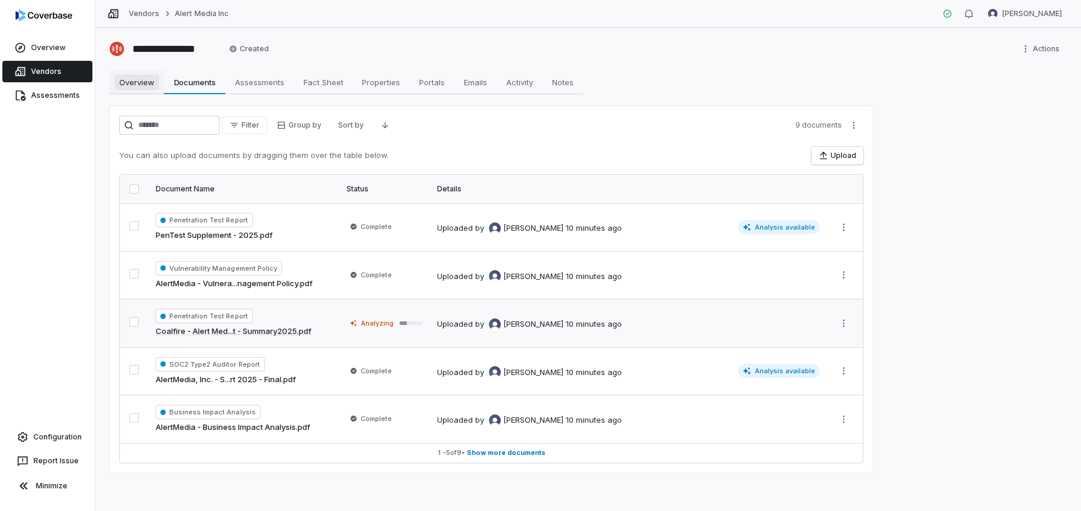
click at [144, 86] on span "Overview" at bounding box center [136, 83] width 45 height 16
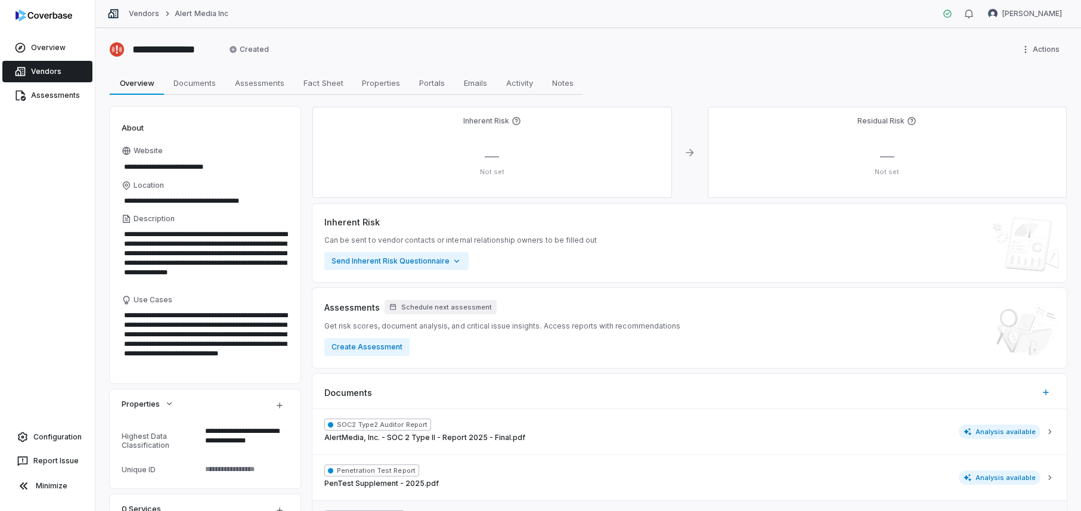
type textarea "*"
